Goal: Information Seeking & Learning: Learn about a topic

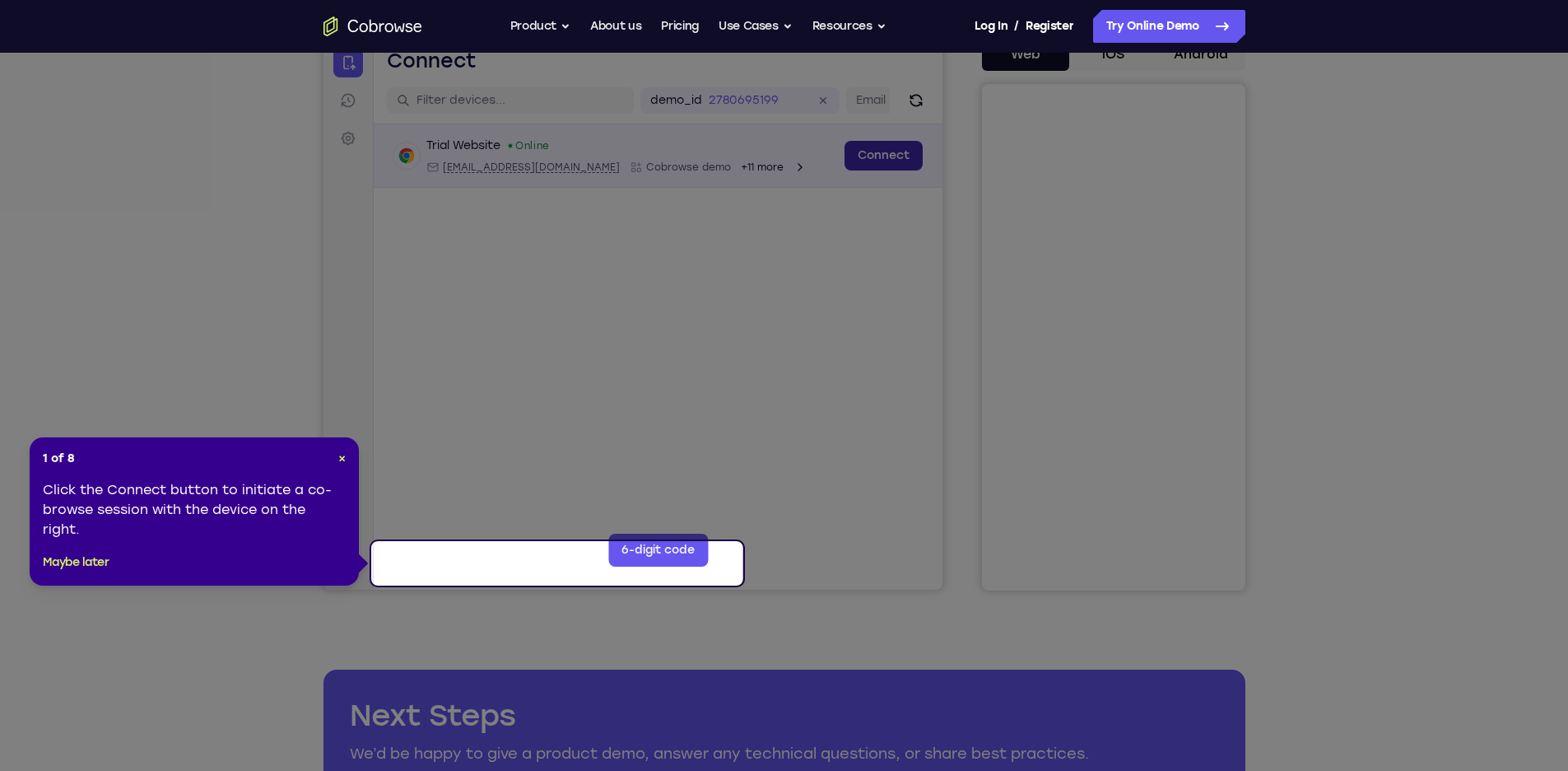
click at [843, 171] on link "Connect" at bounding box center [882, 155] width 78 height 29
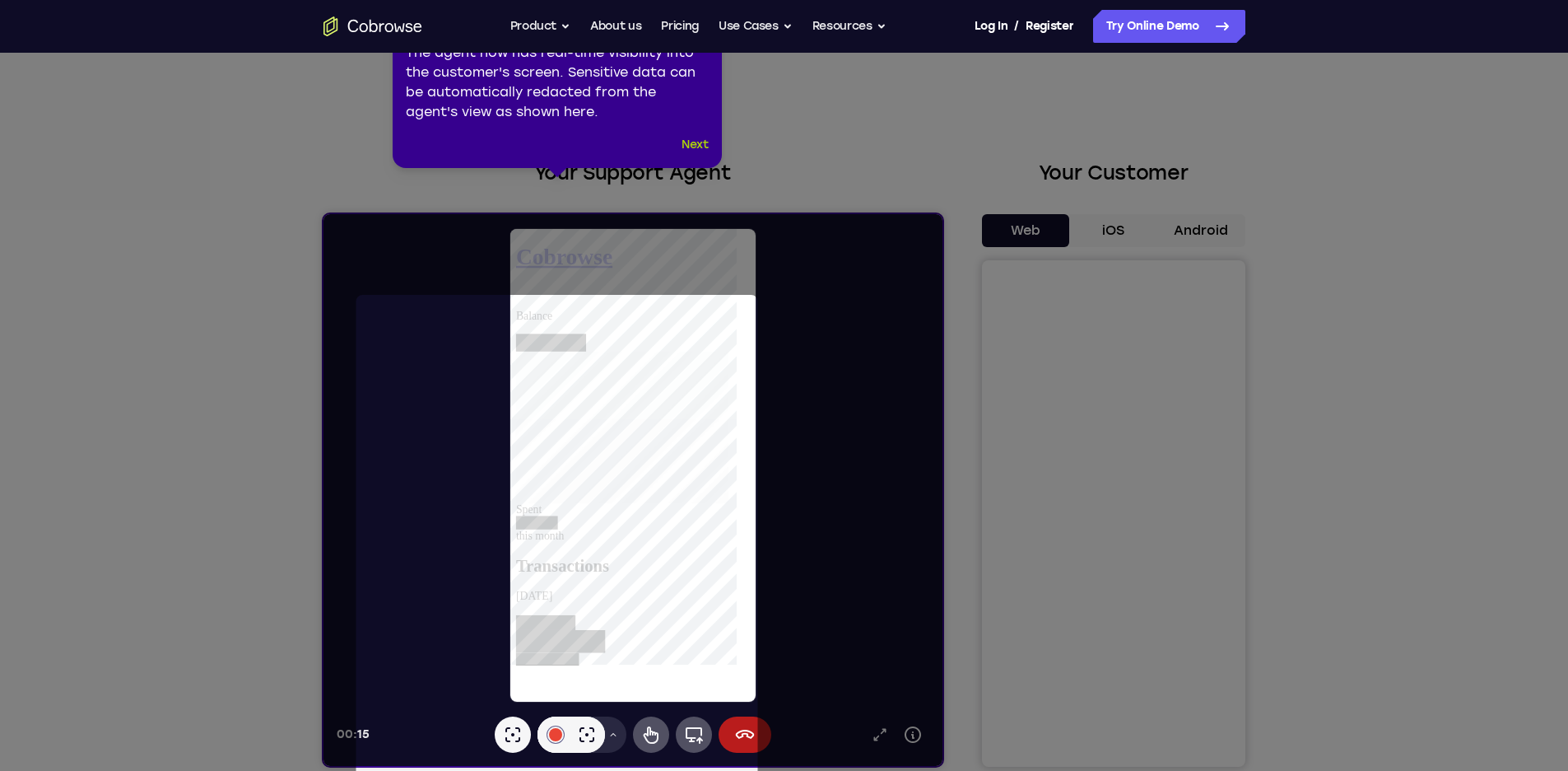
click at [694, 155] on button "Next" at bounding box center [695, 145] width 28 height 20
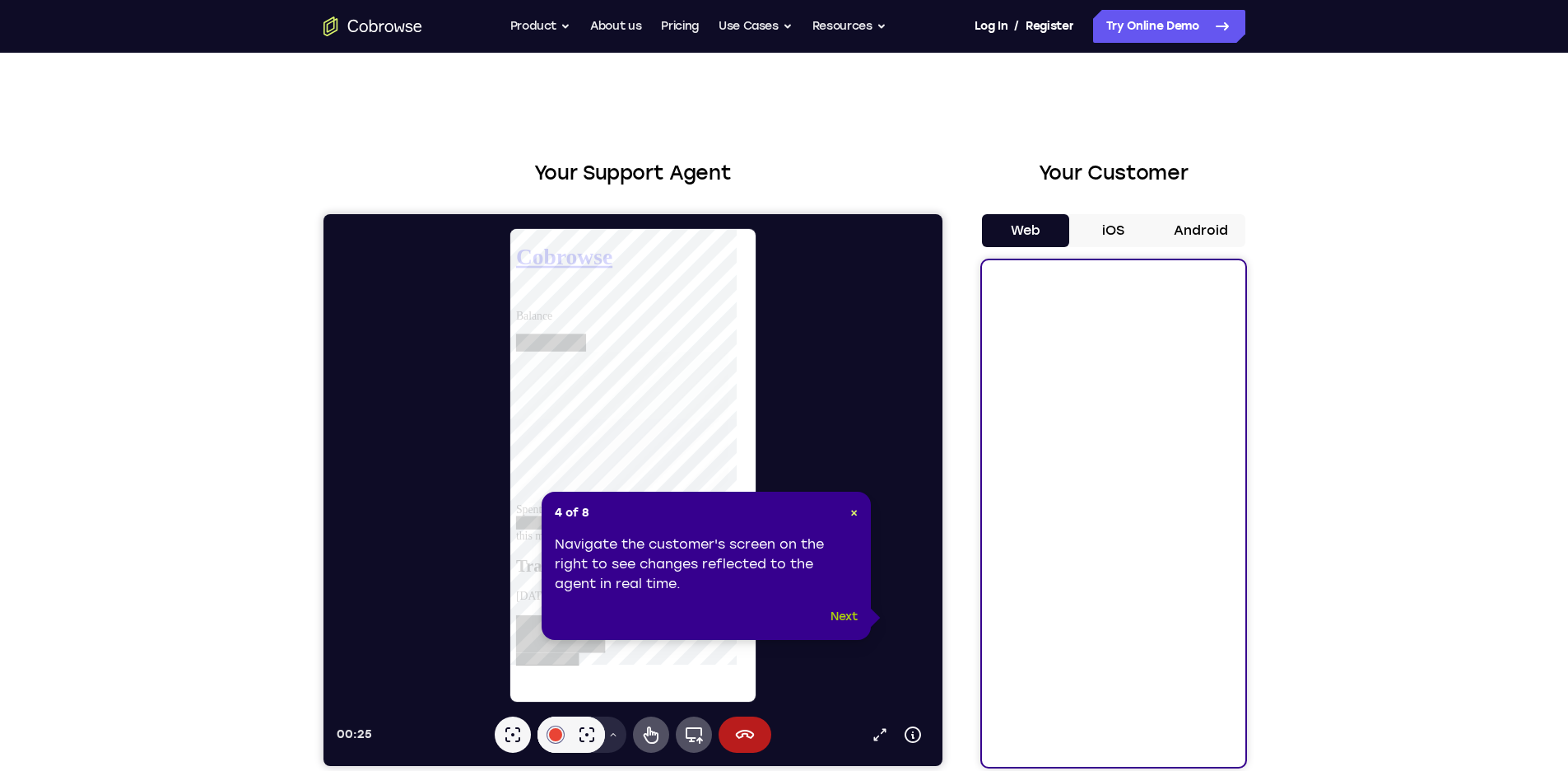
click at [844, 627] on button "Next" at bounding box center [844, 617] width 28 height 20
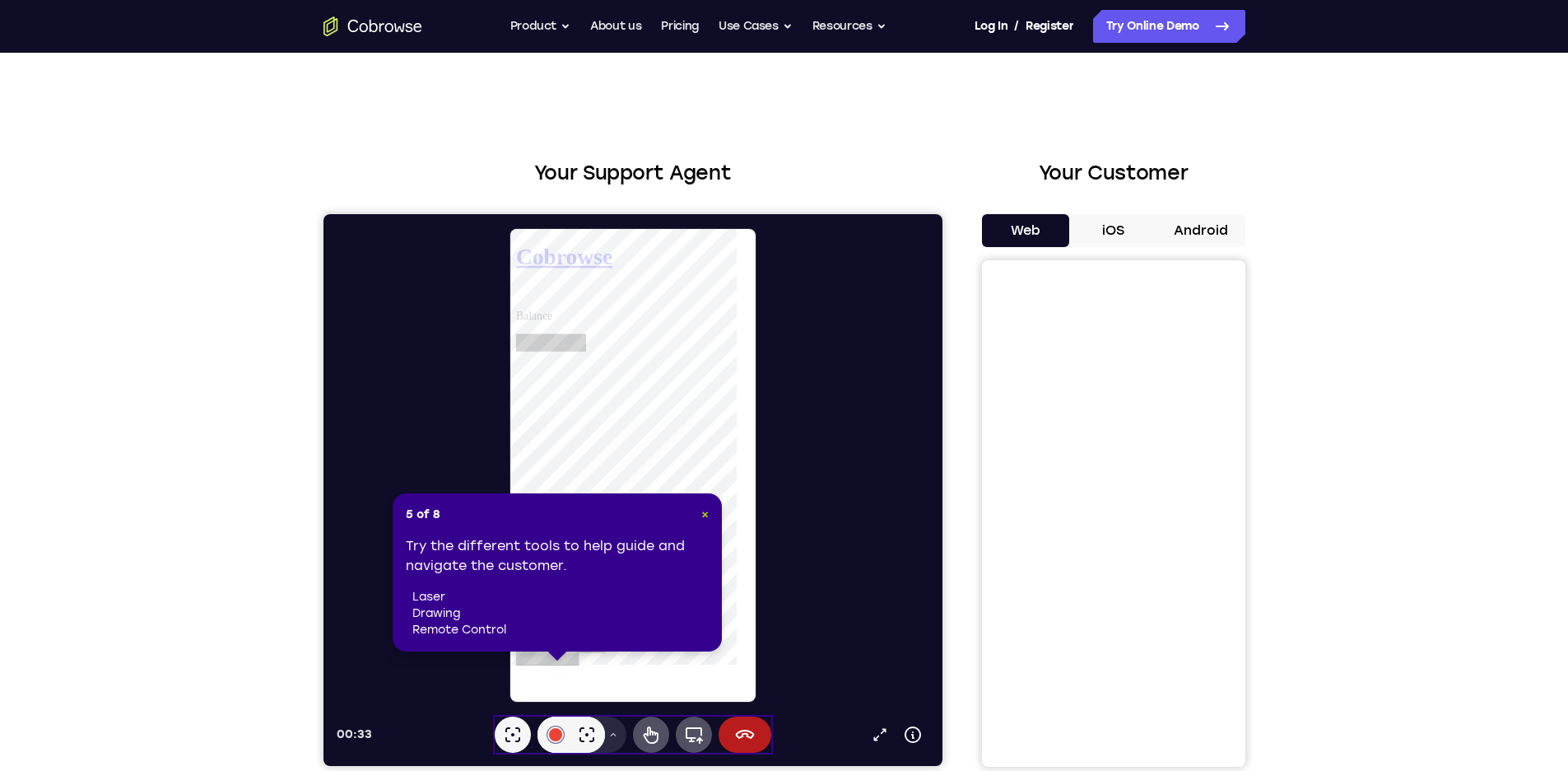
click at [701, 521] on span "×" at bounding box center [705, 514] width 7 height 14
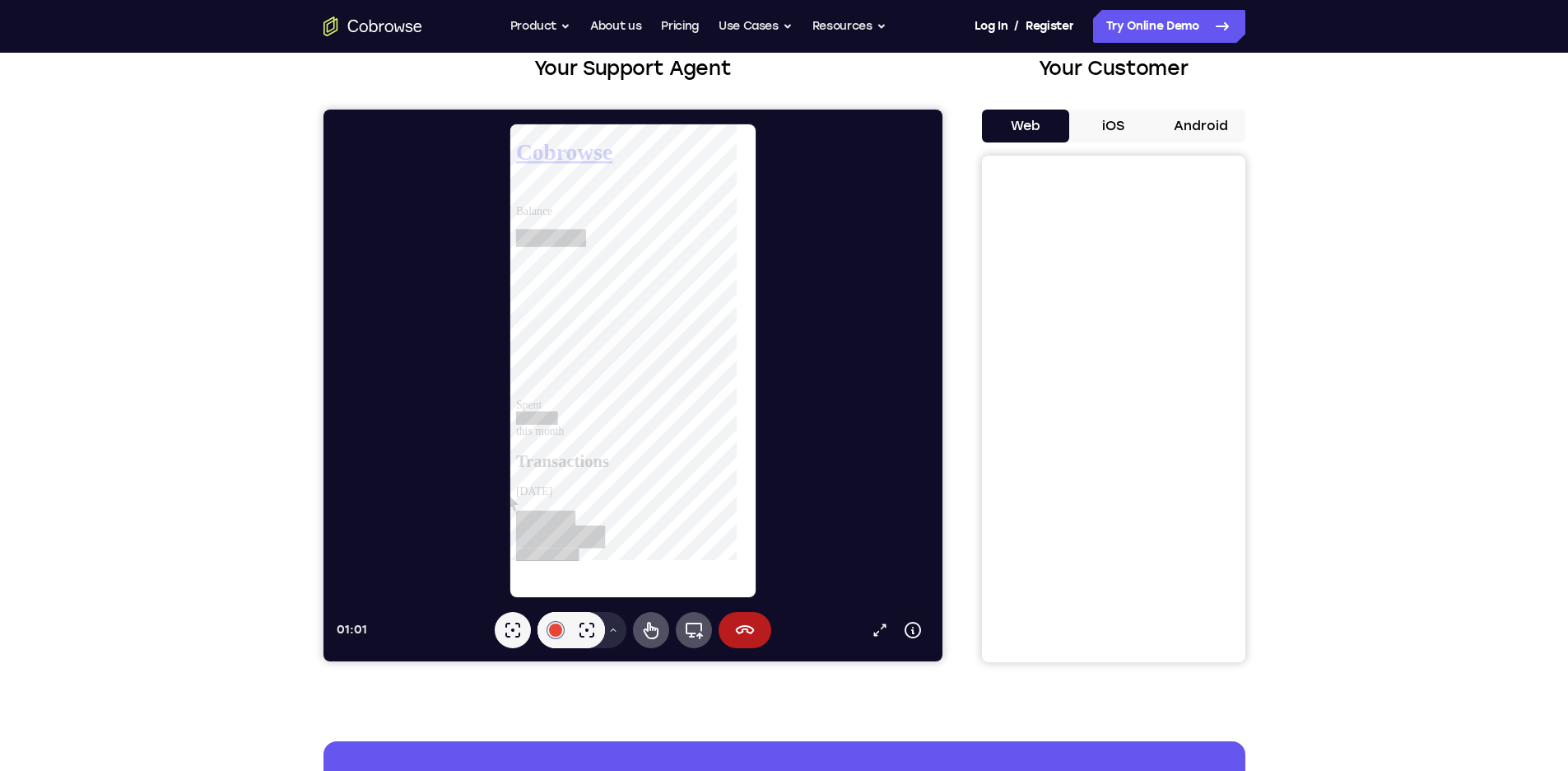
scroll to position [103, 0]
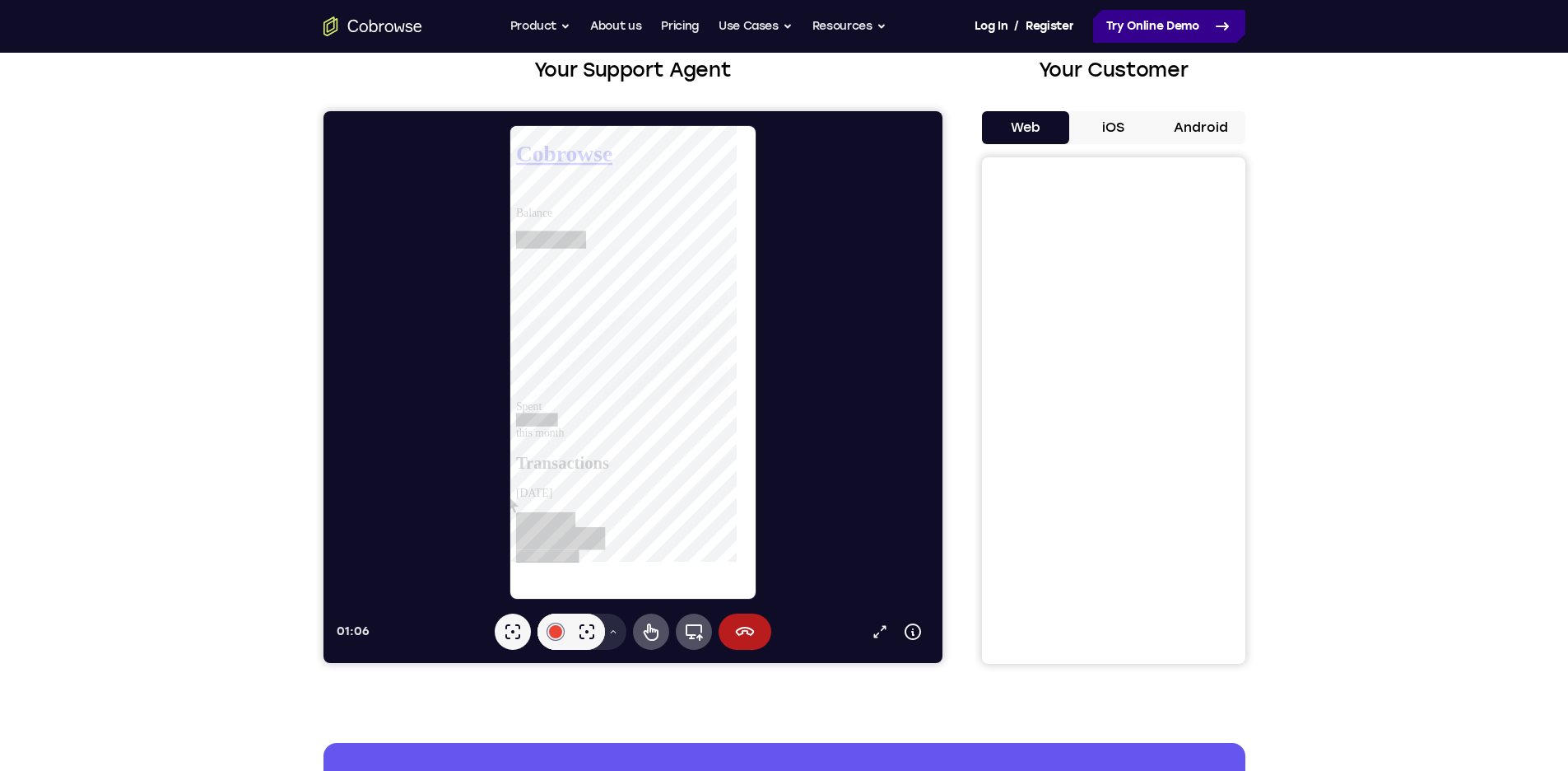
click at [1212, 43] on link "Try Online Demo" at bounding box center [1169, 27] width 152 height 33
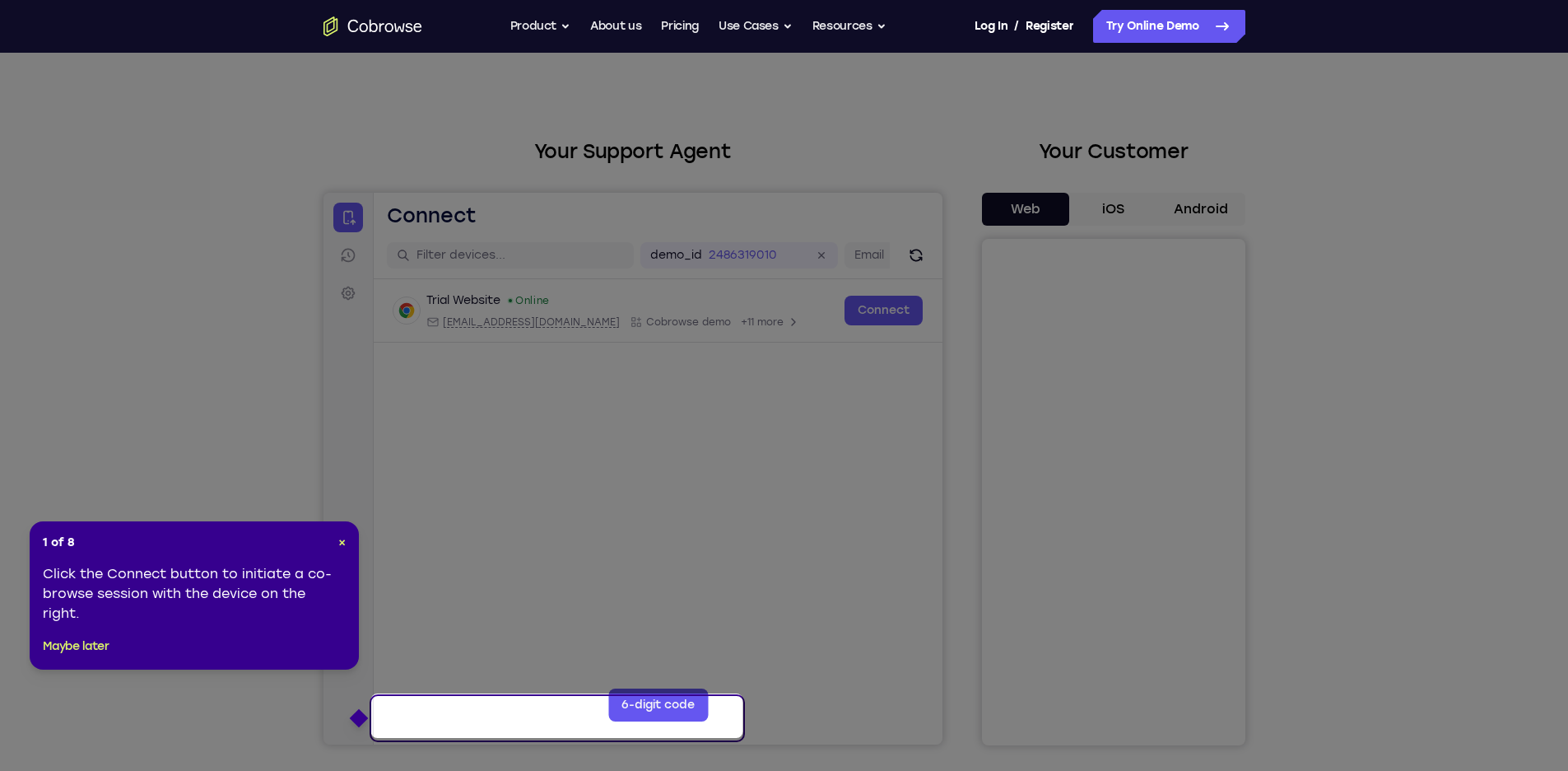
scroll to position [25, 0]
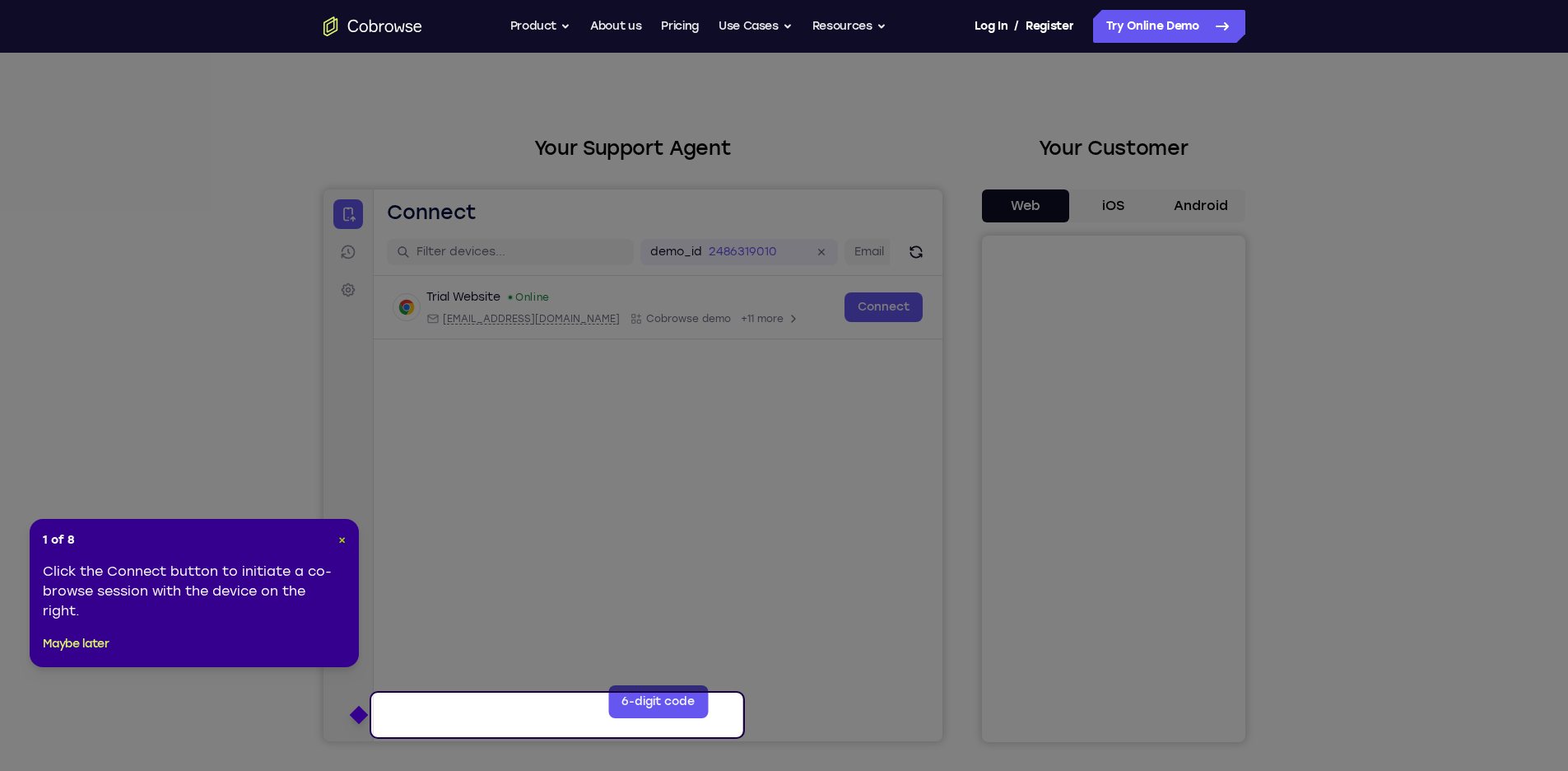
click at [339, 547] on span "×" at bounding box center [342, 539] width 7 height 14
